Goal: Information Seeking & Learning: Learn about a topic

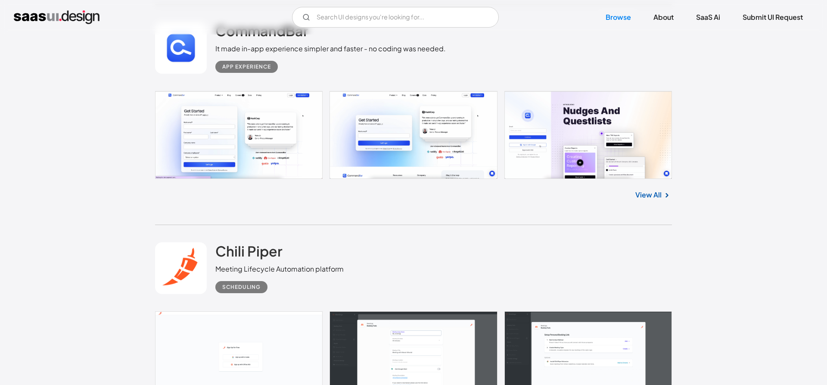
scroll to position [1933, 0]
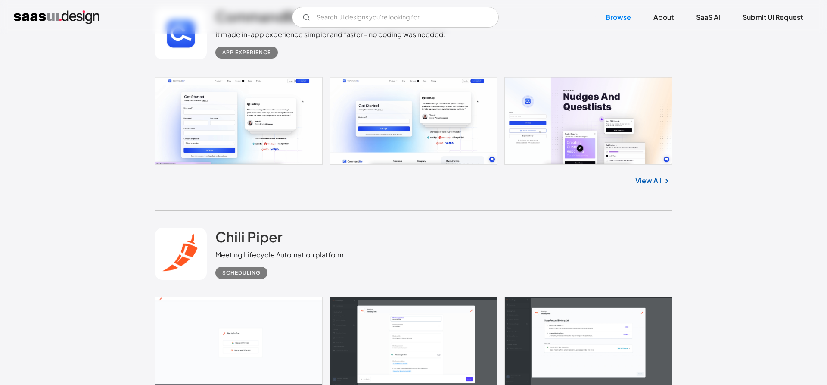
click at [641, 184] on link "View All" at bounding box center [648, 180] width 26 height 10
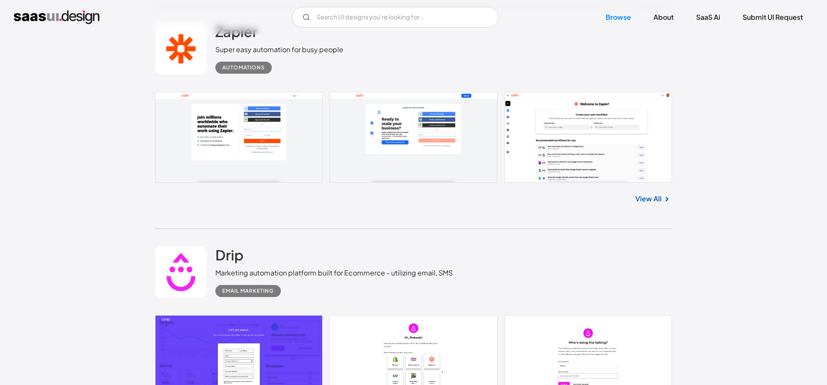
scroll to position [3691, 0]
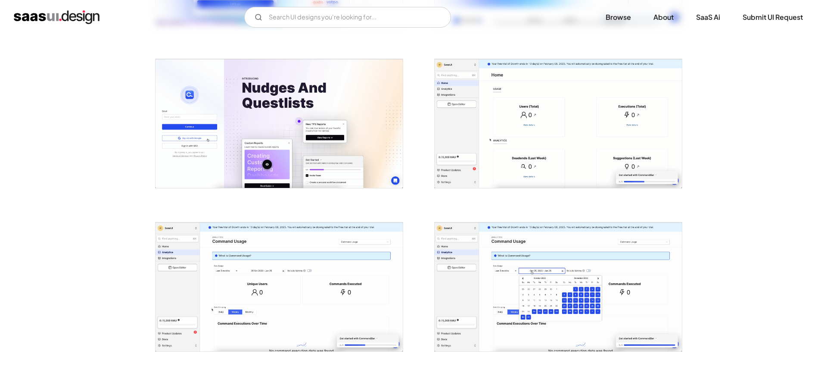
scroll to position [352, 0]
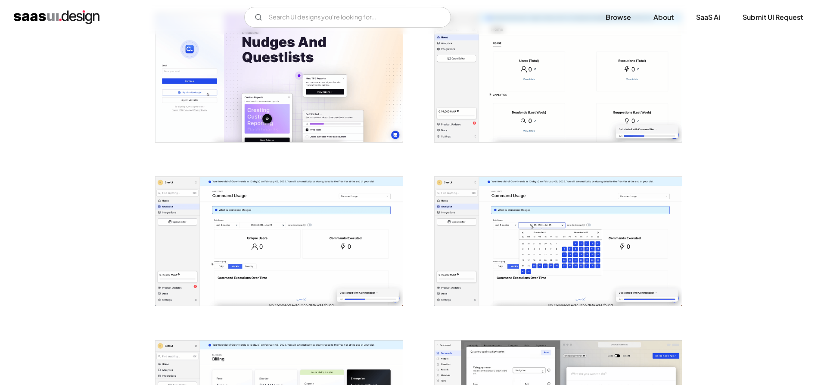
click at [340, 201] on img "open lightbox" at bounding box center [279, 241] width 247 height 129
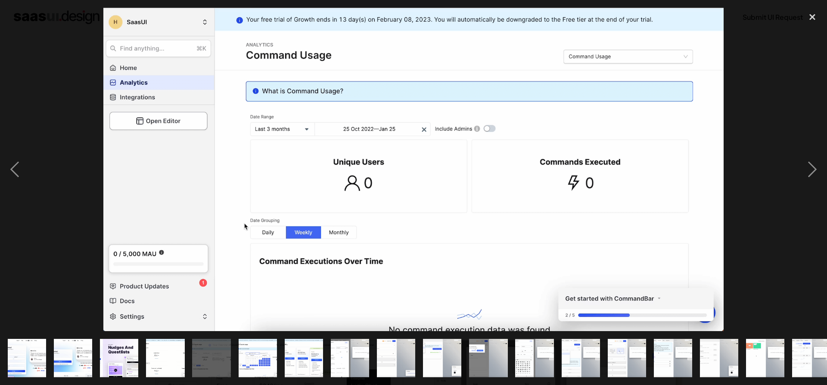
click at [788, 105] on div at bounding box center [413, 169] width 827 height 323
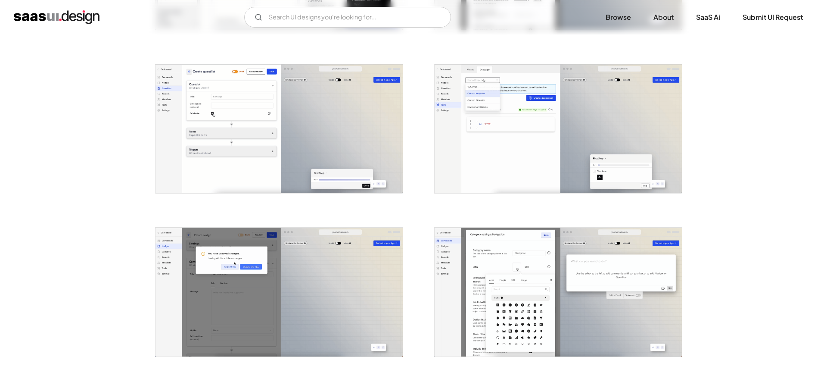
scroll to position [791, 0]
click at [338, 142] on img "open lightbox" at bounding box center [279, 128] width 247 height 129
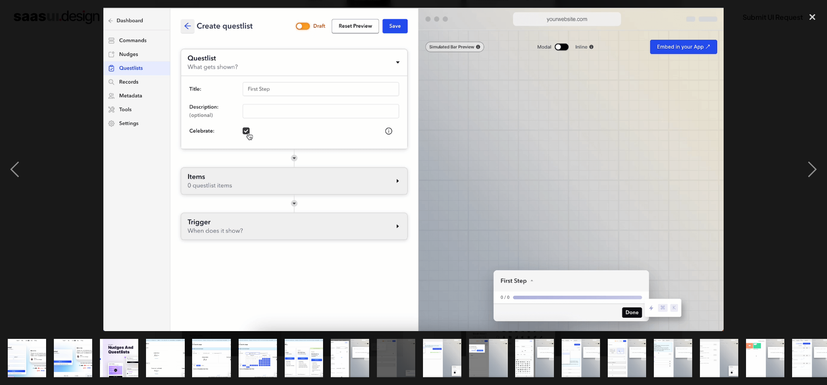
click at [780, 61] on div at bounding box center [413, 169] width 827 height 323
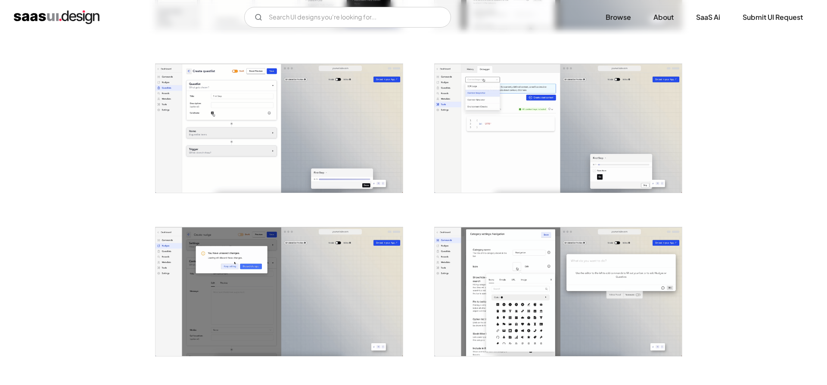
click at [231, 136] on img "open lightbox" at bounding box center [279, 128] width 247 height 129
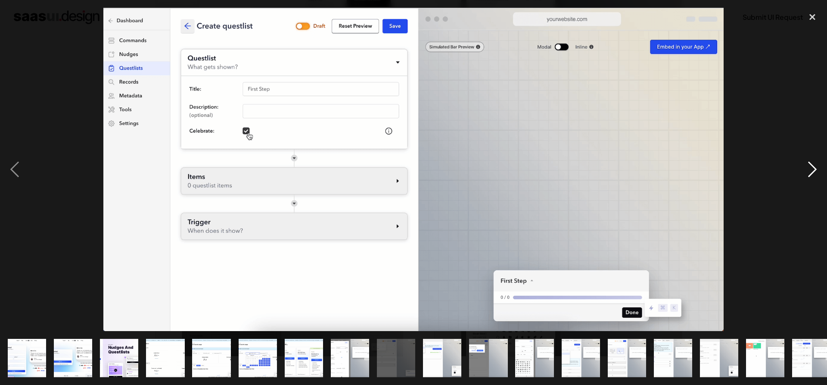
click at [811, 53] on div "next image" at bounding box center [812, 169] width 29 height 323
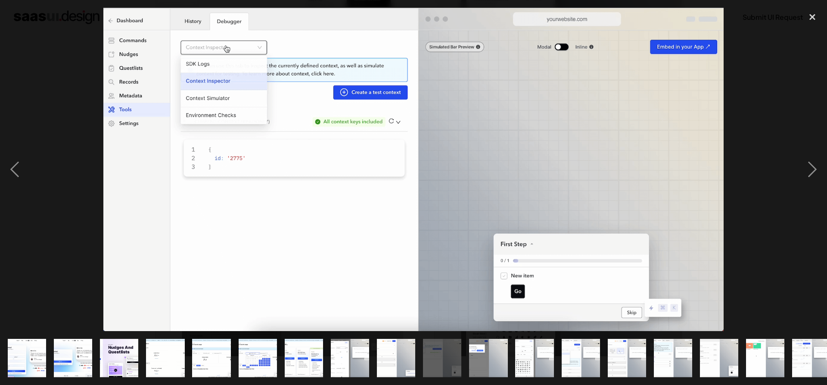
click at [761, 92] on div at bounding box center [413, 169] width 827 height 323
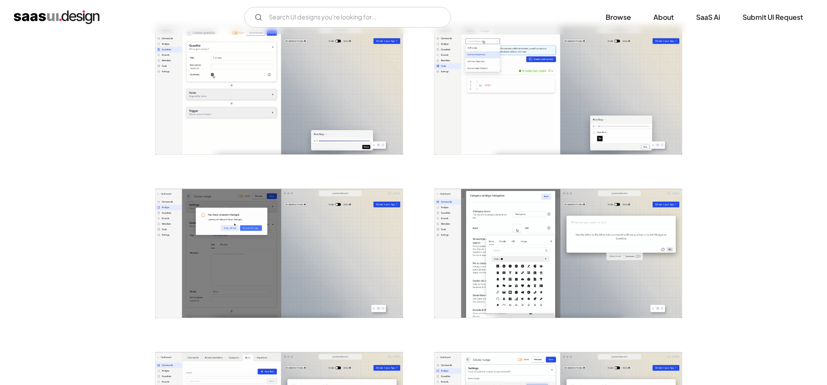
scroll to position [967, 0]
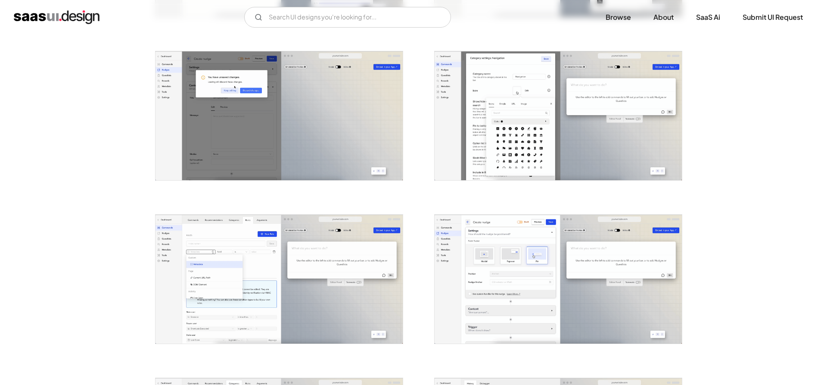
click at [333, 268] on img "open lightbox" at bounding box center [279, 279] width 247 height 129
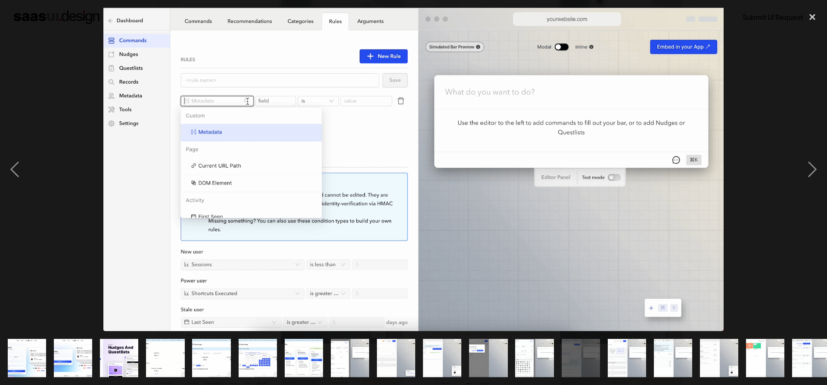
click at [790, 80] on div at bounding box center [413, 169] width 827 height 323
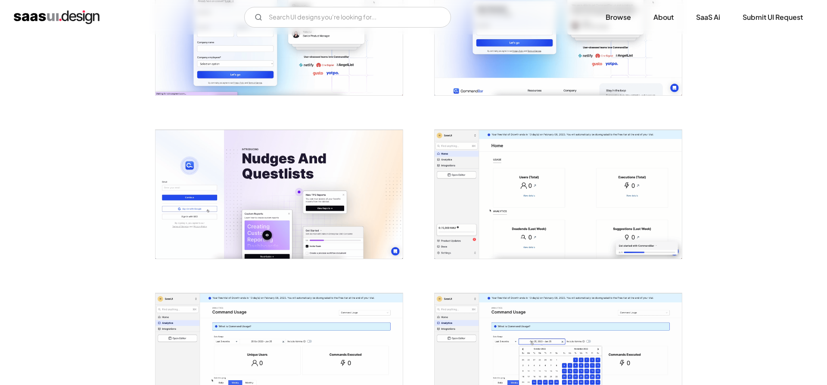
scroll to position [176, 0]
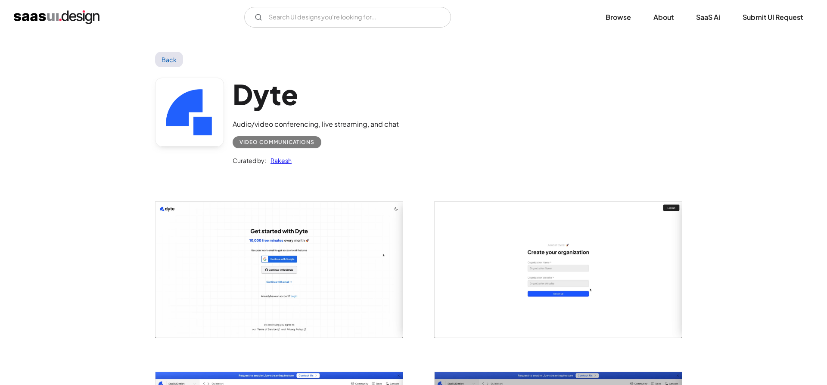
scroll to position [220, 0]
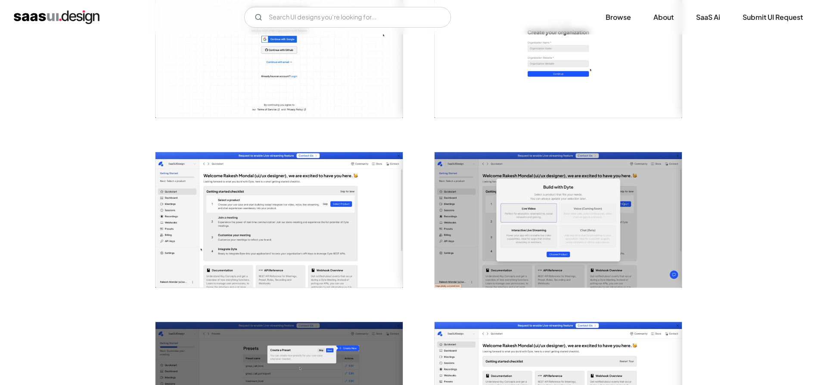
click at [285, 219] on img "open lightbox" at bounding box center [279, 219] width 247 height 135
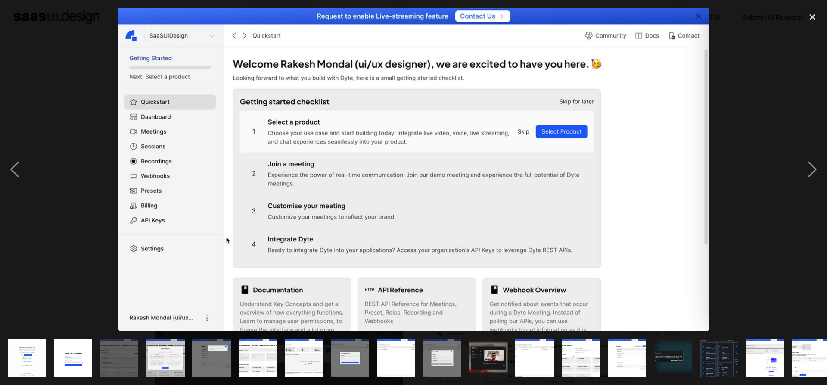
drag, startPoint x: 84, startPoint y: 114, endPoint x: 609, endPoint y: 206, distance: 532.7
click at [609, 206] on div at bounding box center [413, 169] width 827 height 323
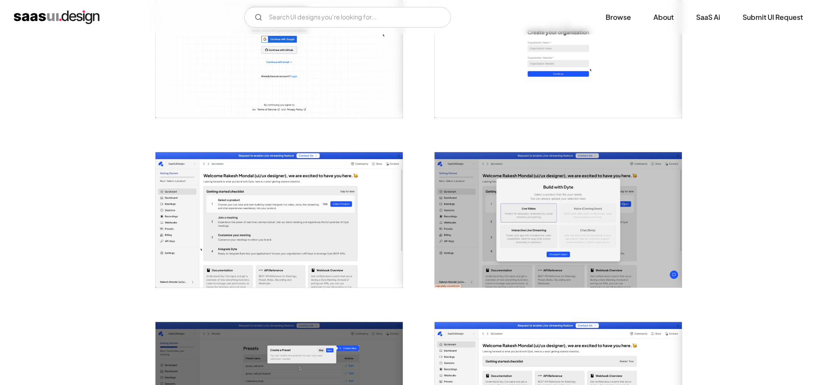
click at [283, 228] on img "open lightbox" at bounding box center [279, 219] width 247 height 135
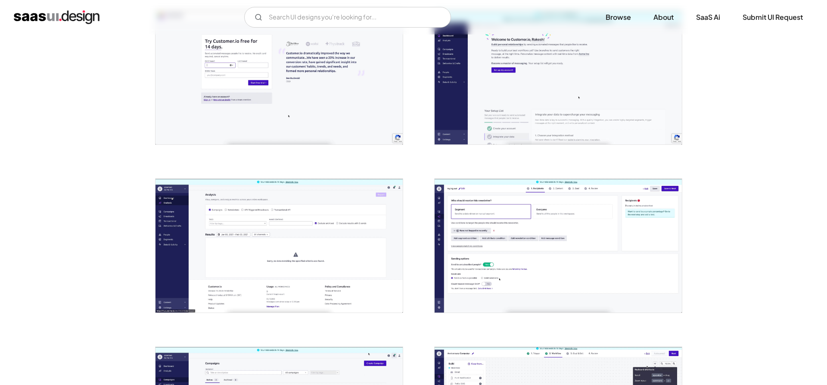
scroll to position [571, 0]
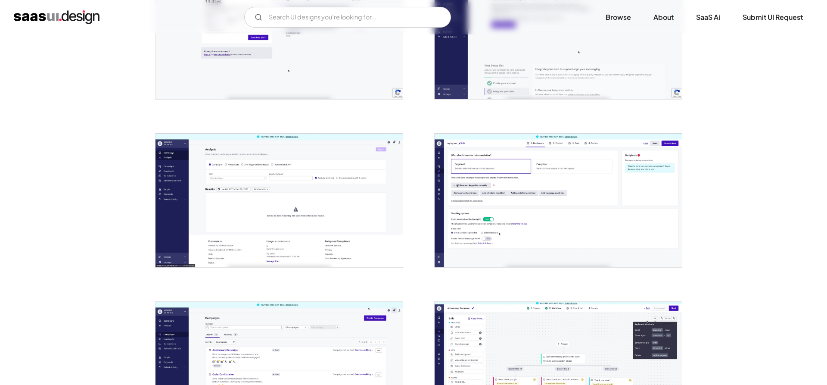
click at [363, 190] on img "open lightbox" at bounding box center [279, 200] width 247 height 133
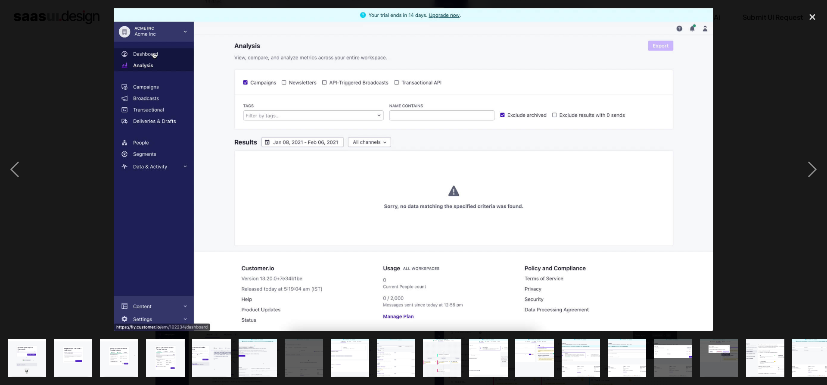
click at [757, 53] on div at bounding box center [413, 169] width 827 height 323
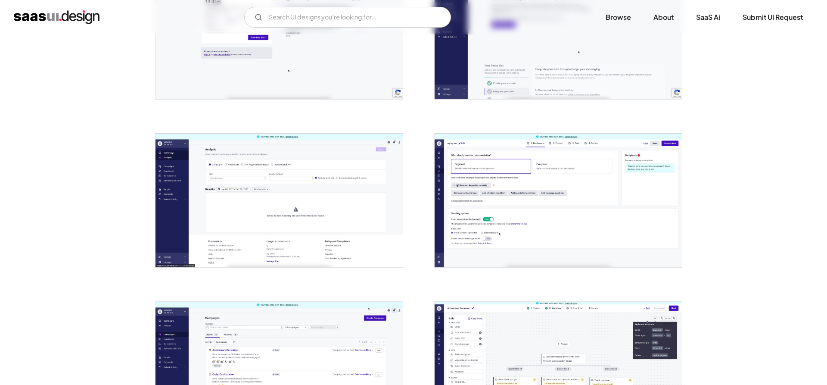
click at [479, 191] on img "open lightbox" at bounding box center [558, 200] width 247 height 133
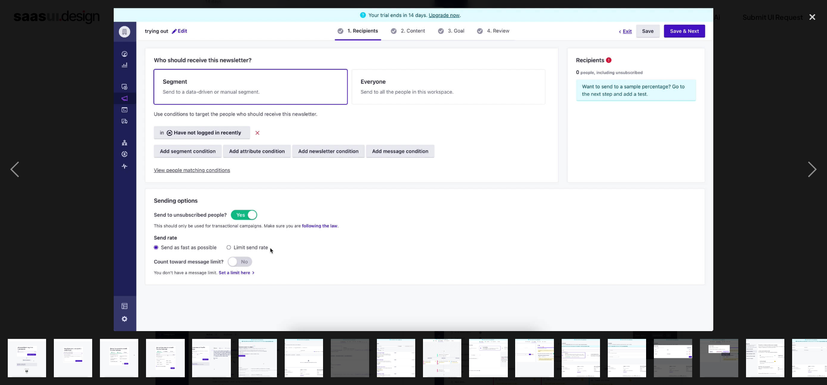
click at [775, 75] on div at bounding box center [413, 169] width 827 height 323
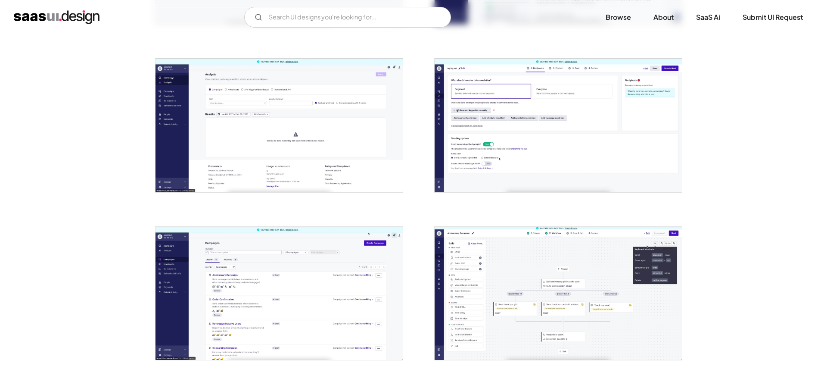
scroll to position [703, 0]
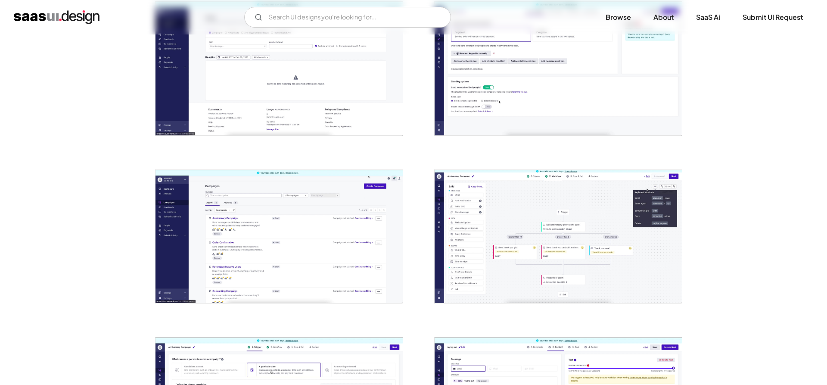
click at [327, 243] on img "open lightbox" at bounding box center [279, 236] width 247 height 133
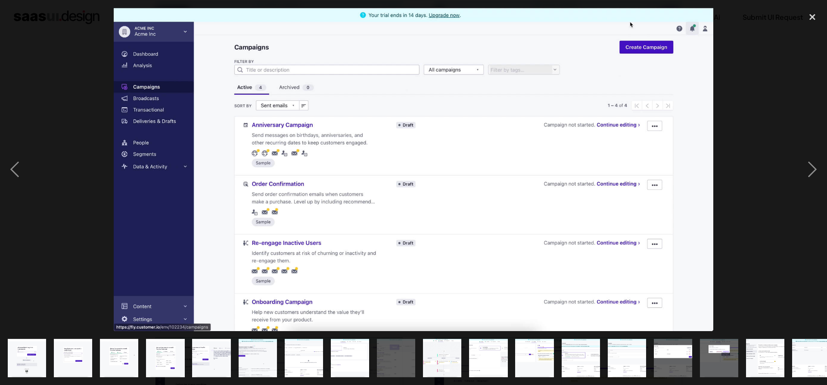
click at [769, 66] on div at bounding box center [413, 169] width 827 height 323
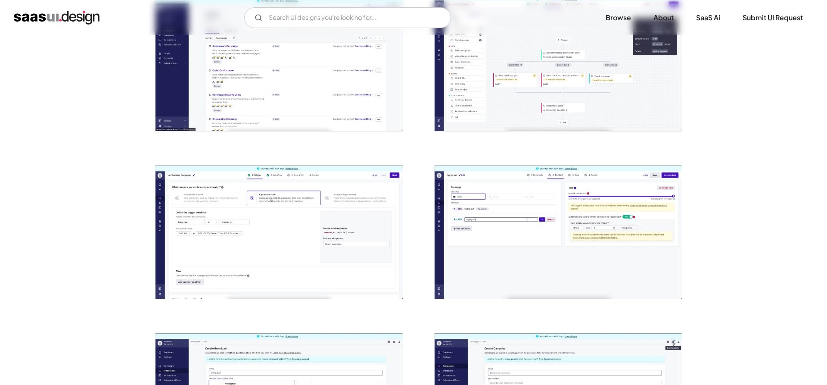
scroll to position [923, 0]
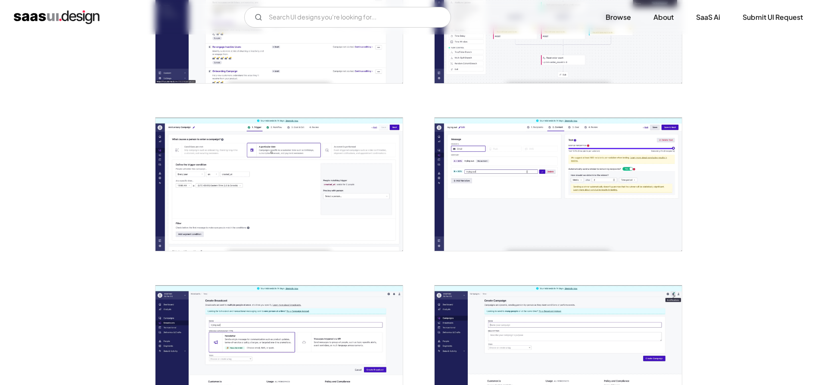
click at [578, 61] on img "open lightbox" at bounding box center [558, 16] width 247 height 133
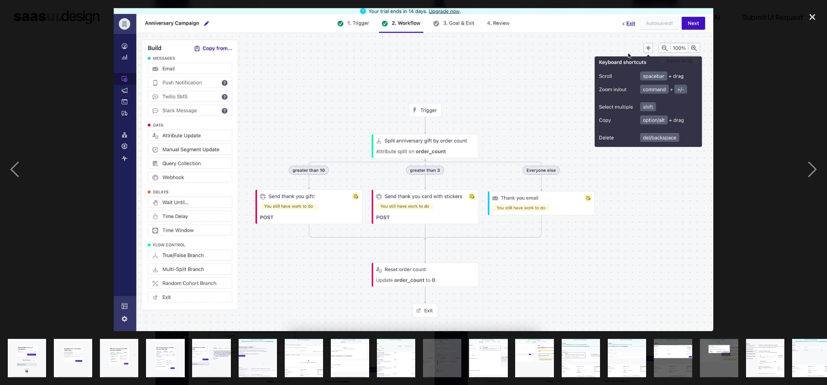
click at [756, 77] on div at bounding box center [413, 169] width 827 height 323
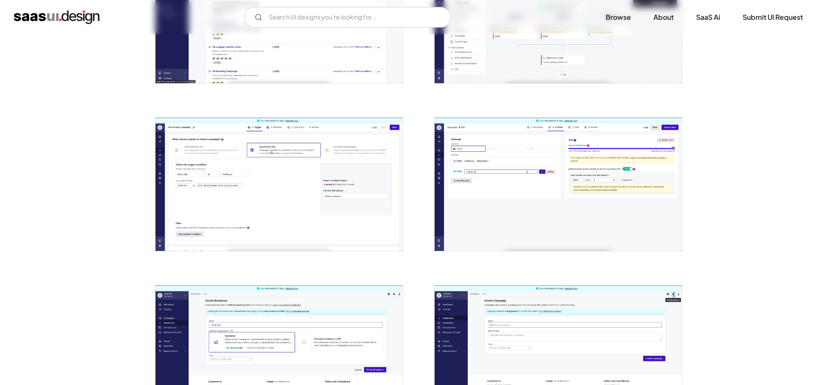
click at [571, 69] on img "open lightbox" at bounding box center [558, 16] width 247 height 133
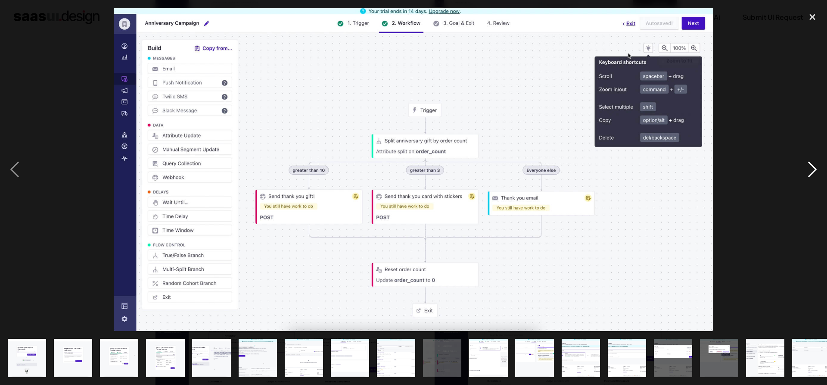
click at [806, 51] on div "next image" at bounding box center [812, 169] width 29 height 323
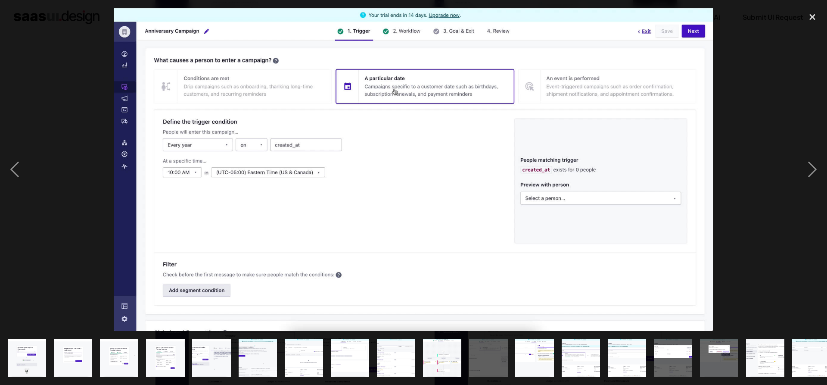
click at [69, 115] on div at bounding box center [413, 169] width 827 height 323
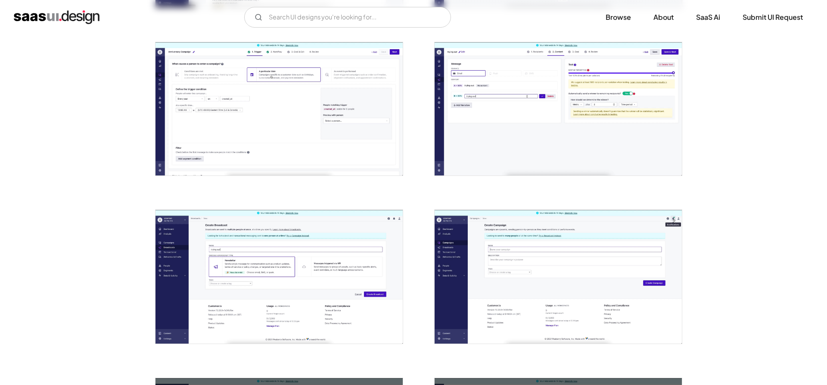
scroll to position [1099, 0]
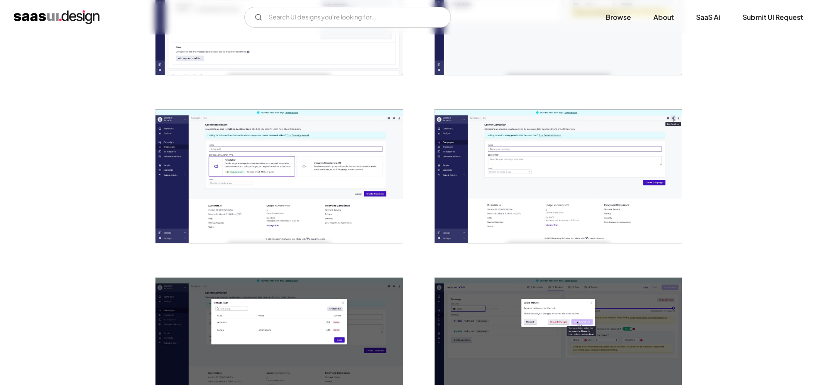
click at [311, 178] on img "open lightbox" at bounding box center [279, 175] width 247 height 133
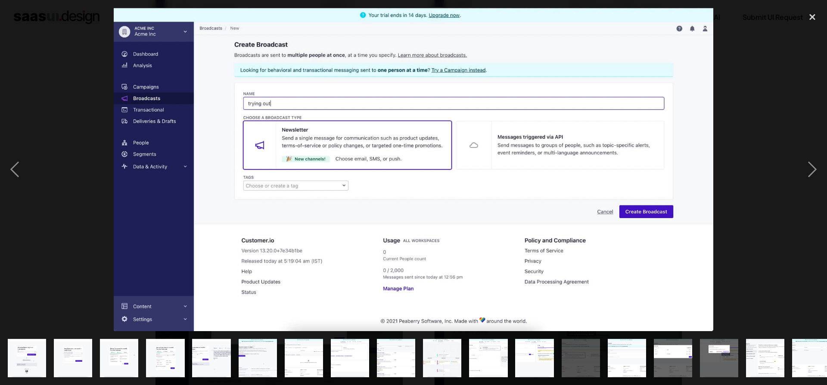
click at [779, 86] on div at bounding box center [413, 169] width 827 height 323
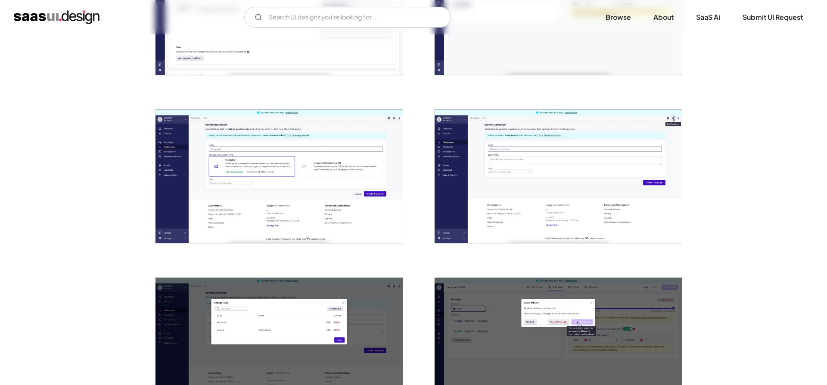
click at [565, 182] on img "open lightbox" at bounding box center [558, 175] width 247 height 133
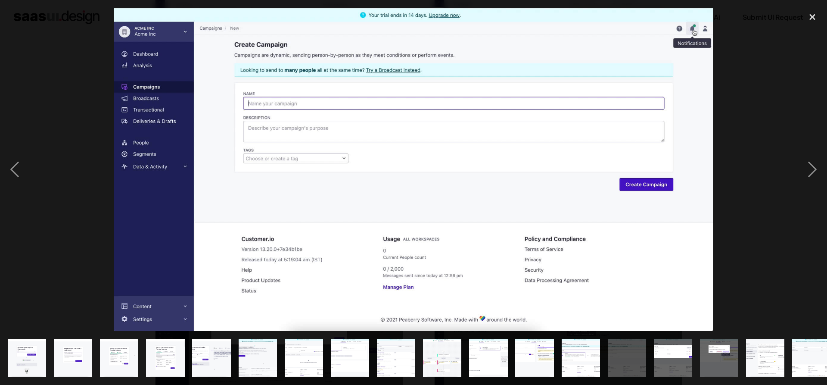
click at [773, 104] on div at bounding box center [413, 169] width 827 height 323
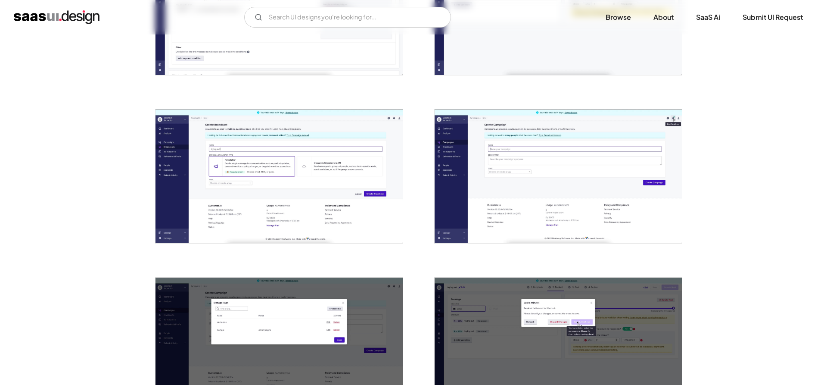
click at [374, 134] on img "open lightbox" at bounding box center [279, 175] width 247 height 133
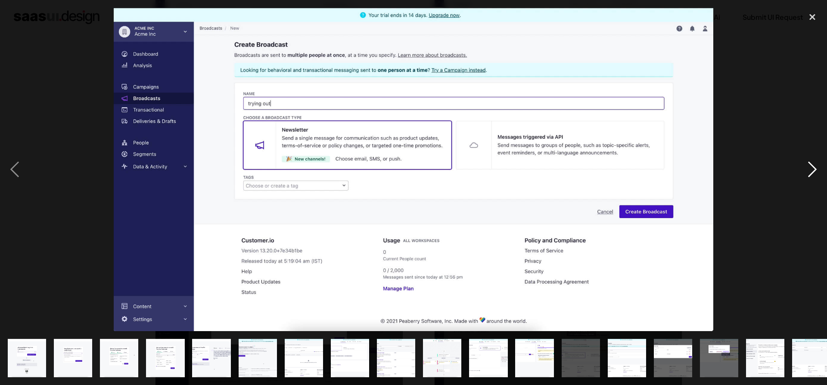
click at [820, 68] on div "next image" at bounding box center [812, 169] width 29 height 323
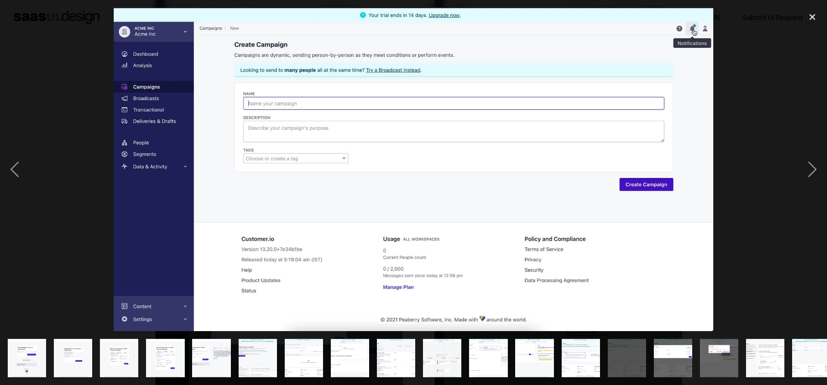
click at [794, 113] on div at bounding box center [413, 169] width 827 height 323
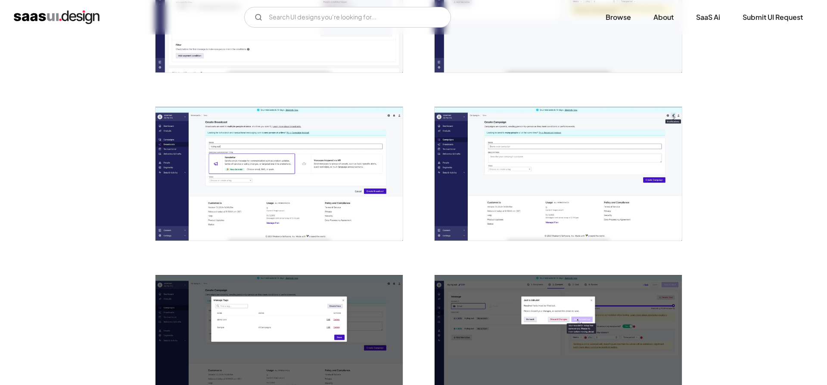
scroll to position [1274, 0]
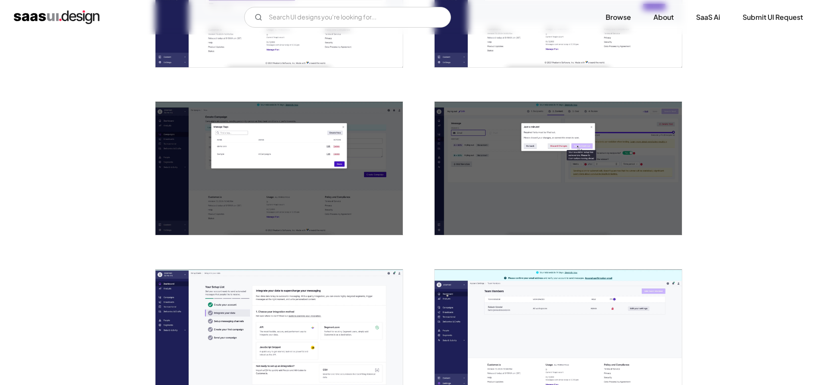
click at [342, 56] on img "open lightbox" at bounding box center [279, 0] width 247 height 133
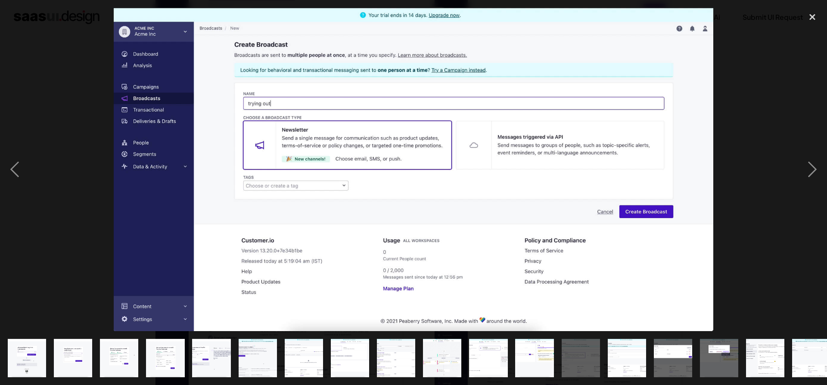
click at [763, 87] on div at bounding box center [413, 169] width 827 height 323
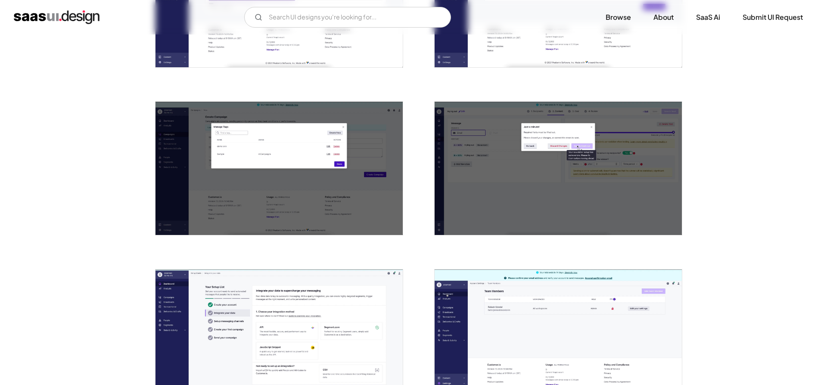
click at [549, 47] on img "open lightbox" at bounding box center [558, 0] width 247 height 133
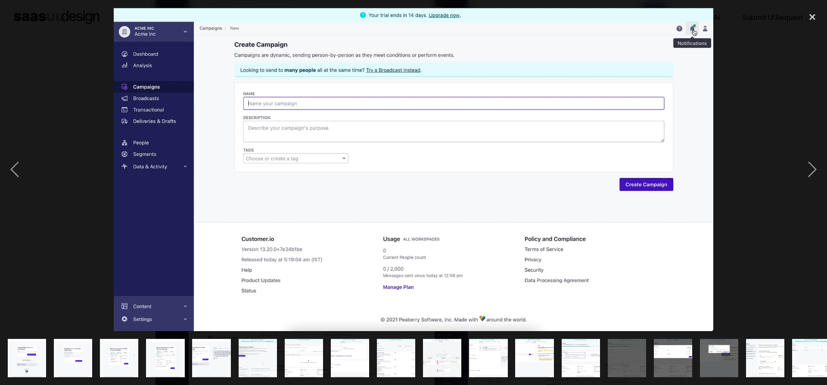
click at [741, 99] on div at bounding box center [413, 169] width 827 height 323
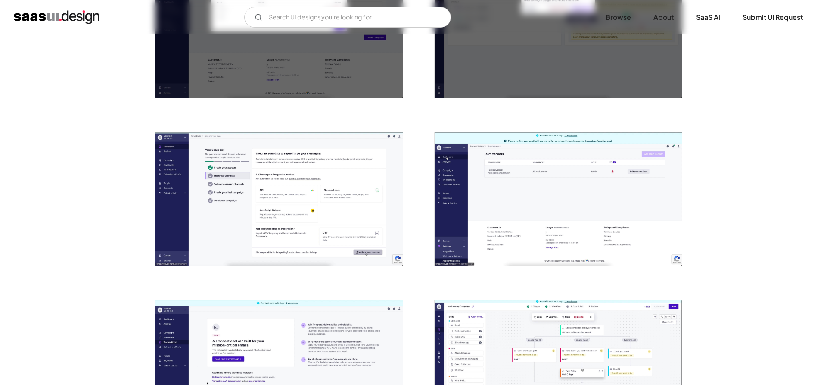
scroll to position [1450, 0]
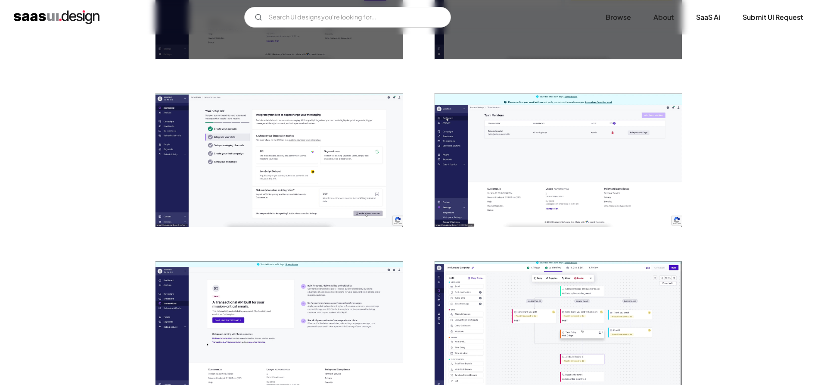
click at [351, 181] on img "open lightbox" at bounding box center [279, 159] width 247 height 133
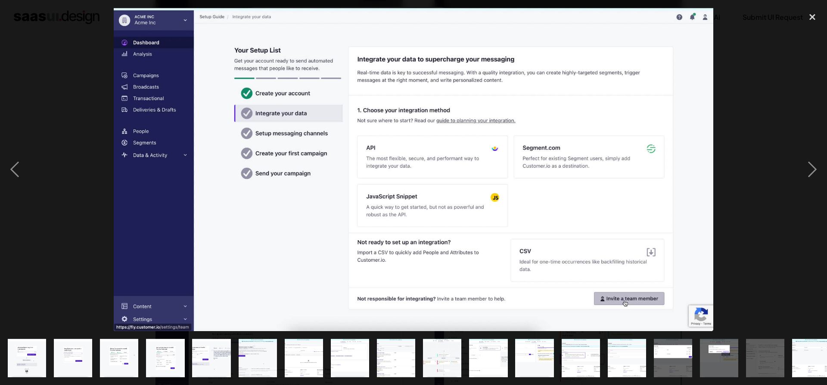
click at [785, 90] on div at bounding box center [413, 169] width 827 height 323
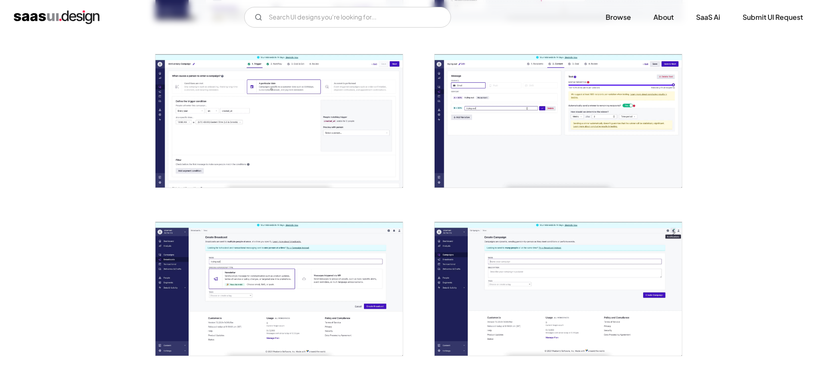
scroll to position [1055, 0]
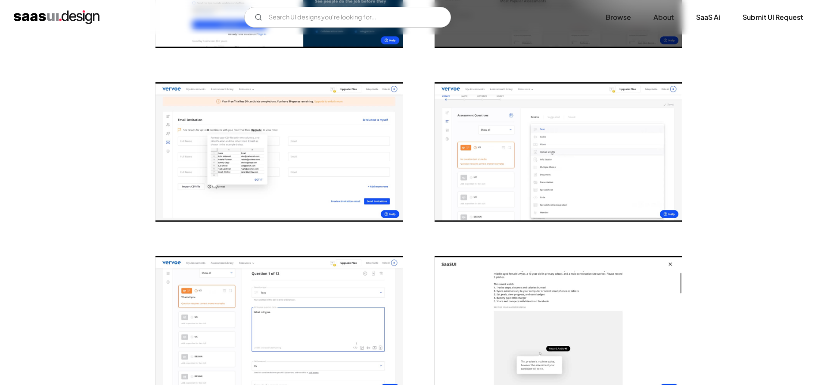
scroll to position [308, 0]
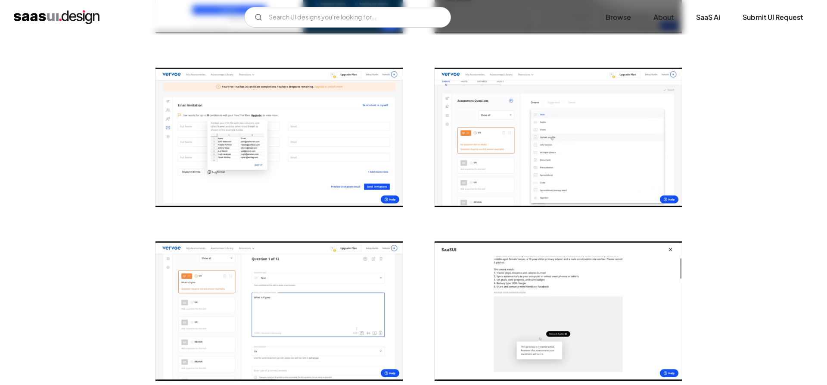
click at [563, 136] on img "open lightbox" at bounding box center [558, 137] width 247 height 139
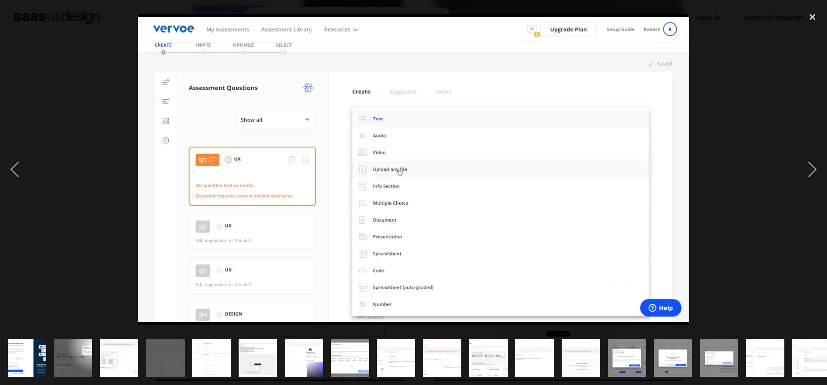
click at [723, 84] on div at bounding box center [413, 169] width 827 height 323
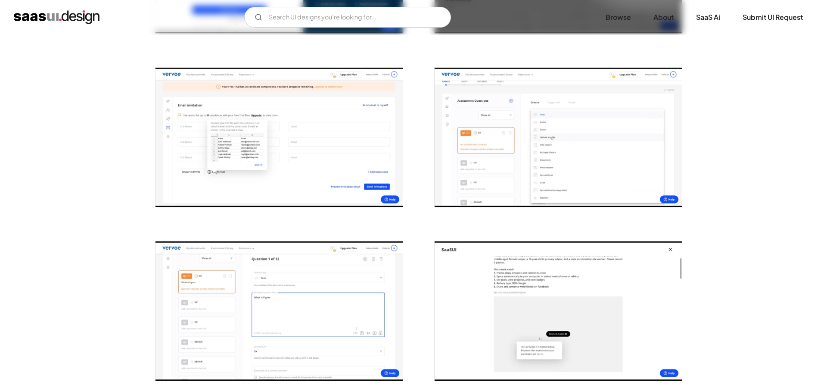
click at [259, 168] on img "open lightbox" at bounding box center [279, 137] width 247 height 139
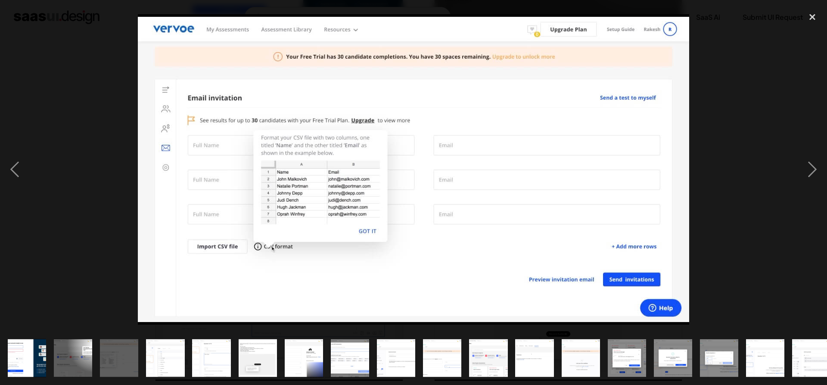
click at [77, 137] on div at bounding box center [413, 169] width 827 height 323
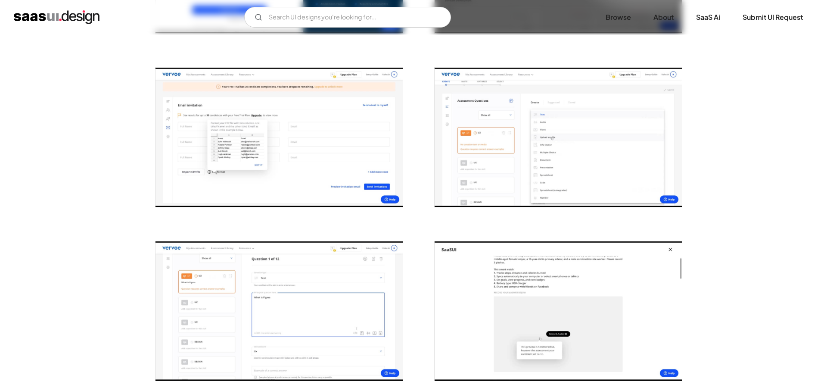
click at [280, 284] on img "open lightbox" at bounding box center [279, 310] width 247 height 139
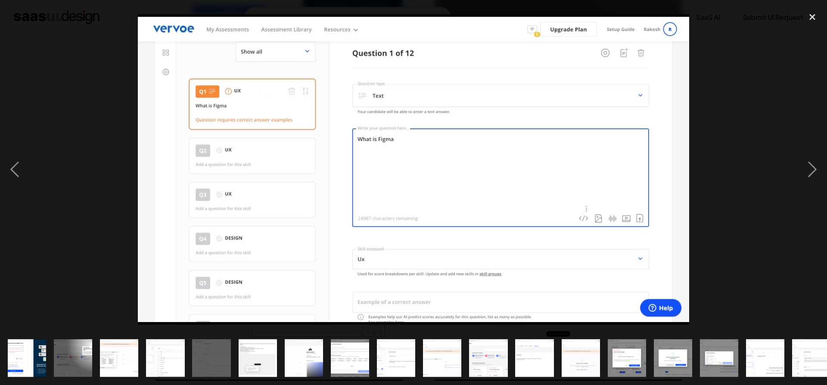
click at [772, 140] on div at bounding box center [413, 169] width 827 height 323
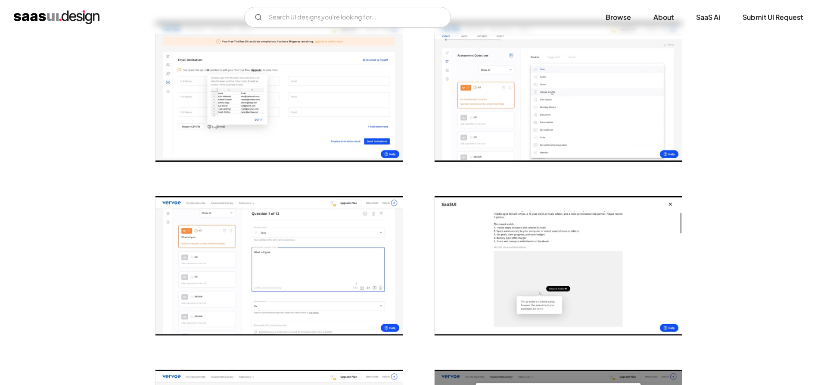
scroll to position [395, 0]
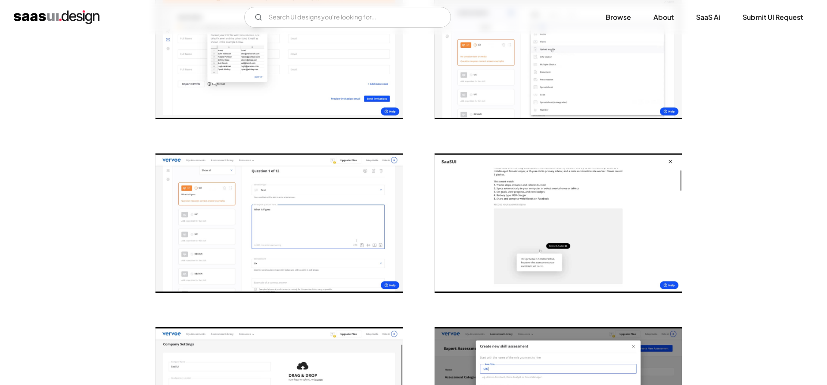
click at [564, 225] on img "open lightbox" at bounding box center [558, 222] width 247 height 139
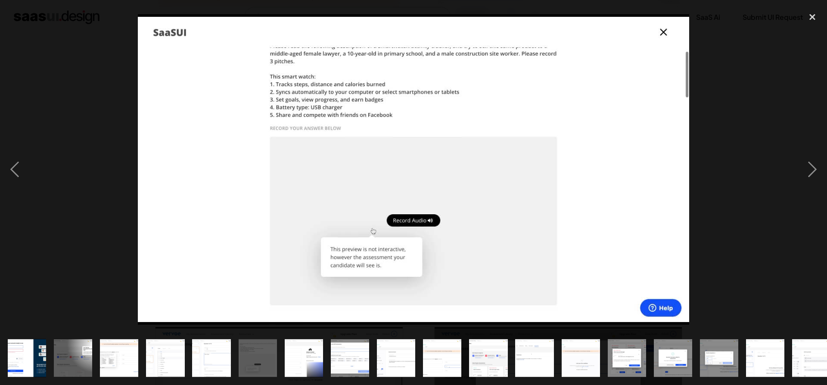
click at [780, 115] on div at bounding box center [413, 169] width 827 height 323
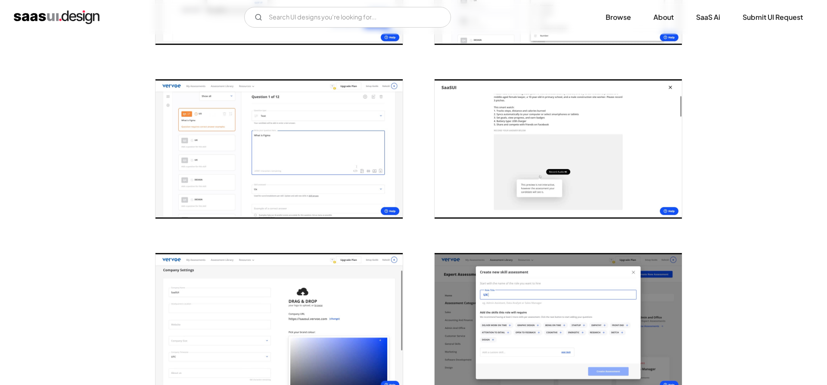
scroll to position [527, 0]
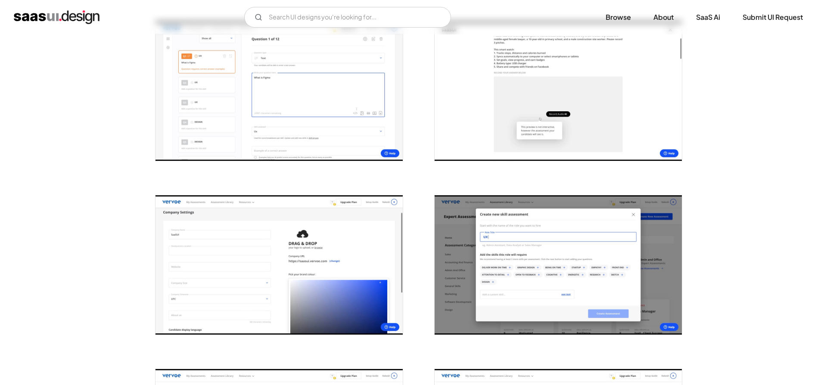
click at [296, 243] on img "open lightbox" at bounding box center [279, 264] width 247 height 139
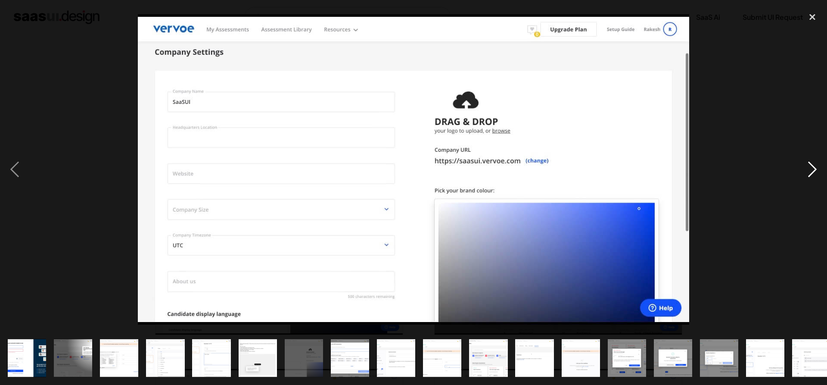
drag, startPoint x: 812, startPoint y: 93, endPoint x: 799, endPoint y: 93, distance: 12.9
click at [809, 93] on div "next image" at bounding box center [812, 169] width 29 height 323
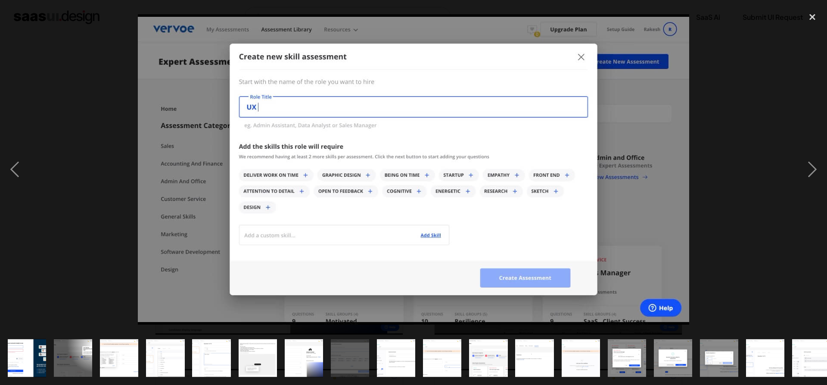
click at [763, 93] on div at bounding box center [413, 169] width 827 height 323
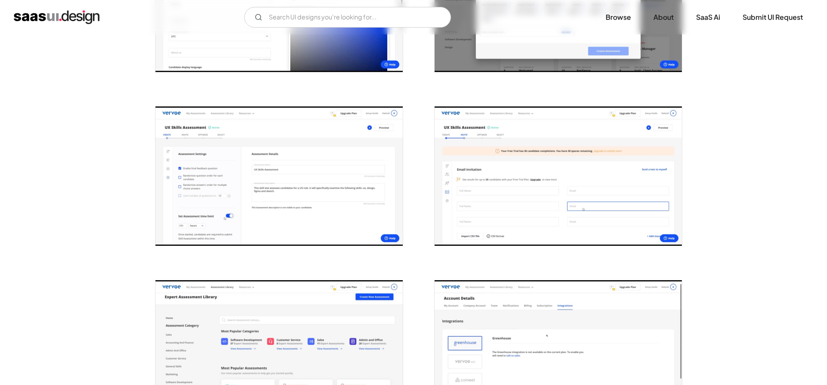
scroll to position [835, 0]
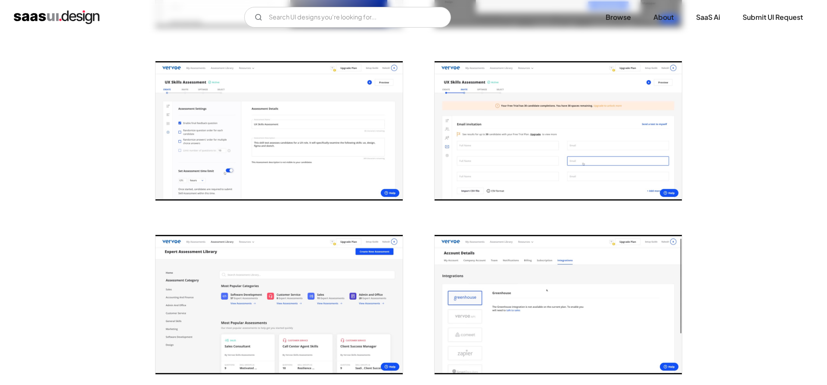
click at [335, 163] on img "open lightbox" at bounding box center [279, 130] width 247 height 139
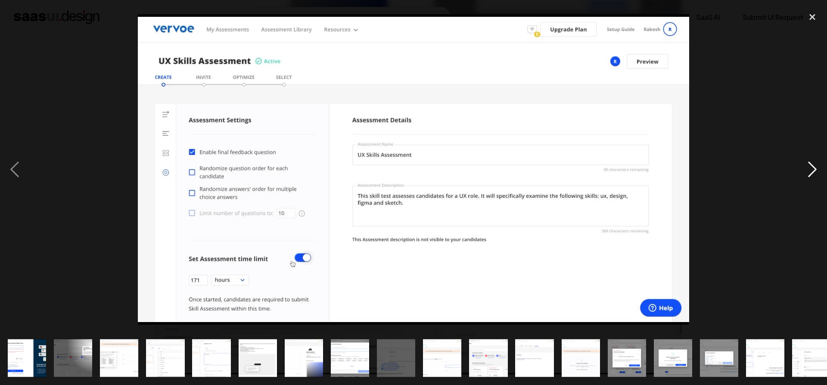
click at [810, 61] on div "next image" at bounding box center [812, 169] width 29 height 323
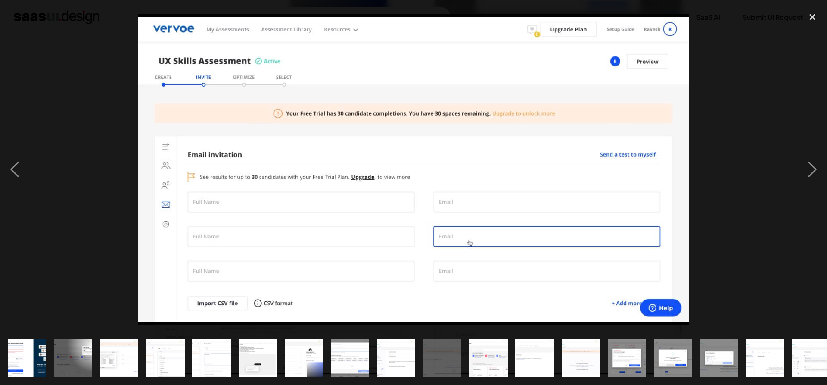
click at [797, 73] on div at bounding box center [413, 169] width 827 height 323
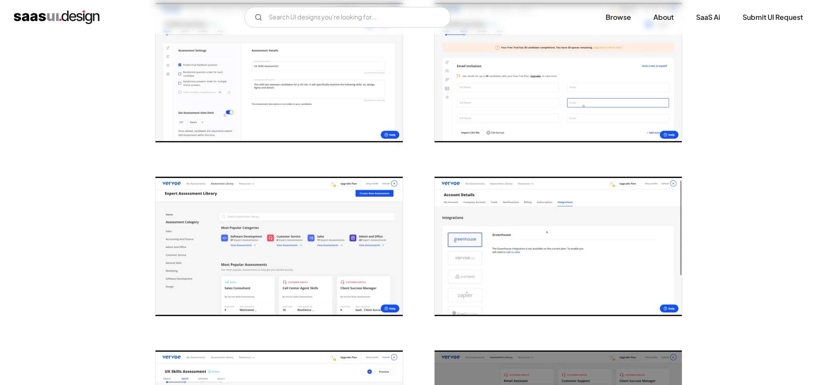
scroll to position [967, 0]
